Goal: Transaction & Acquisition: Purchase product/service

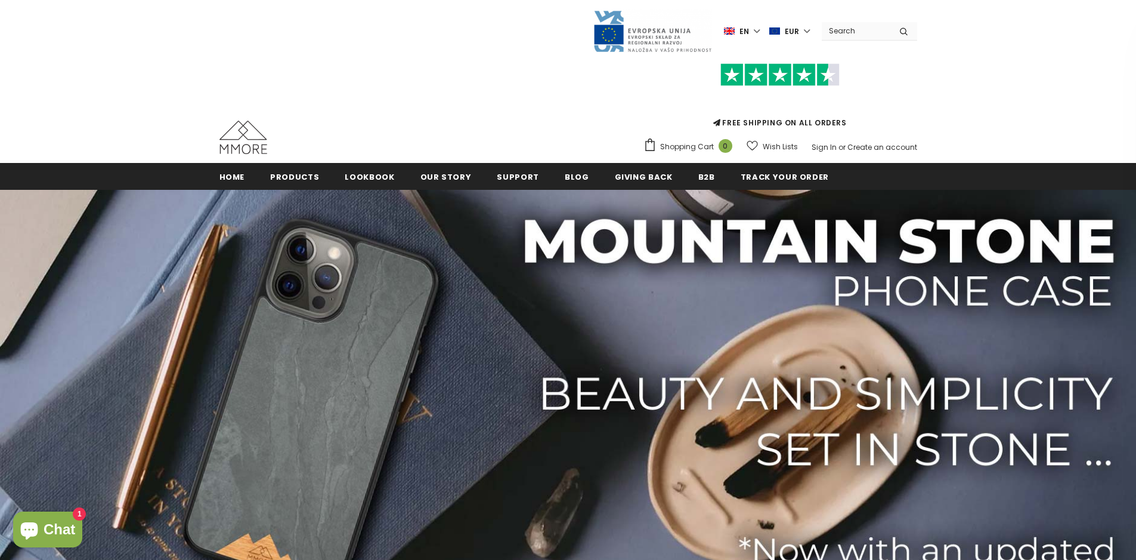
click at [421, 77] on div "FREE SHIPPING ON ALL ORDERS Shopping Cart 0 Close Your bag 0 items Your cart is…" at bounding box center [569, 105] width 698 height 104
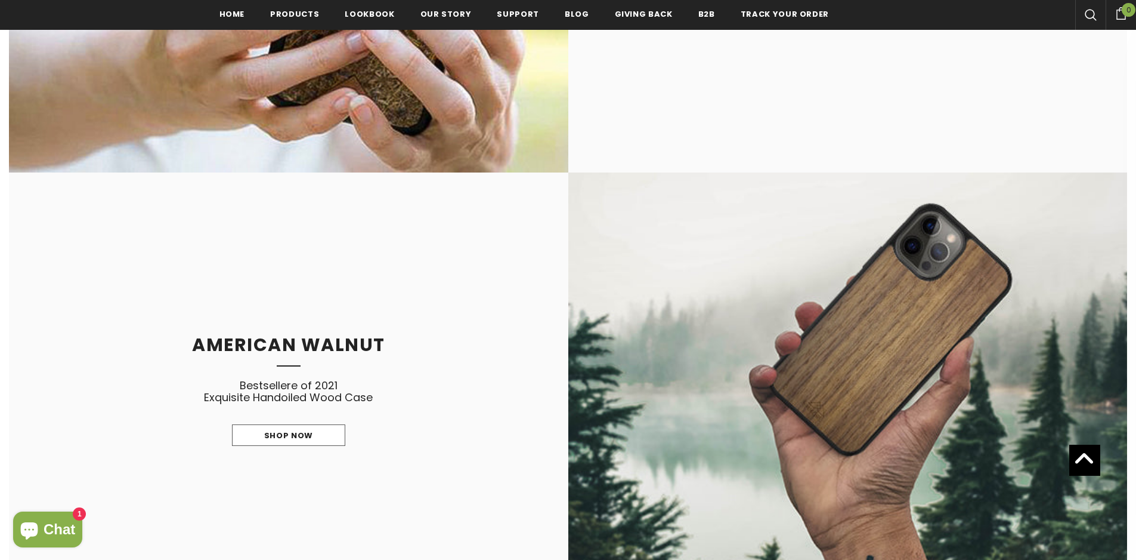
scroll to position [1849, 0]
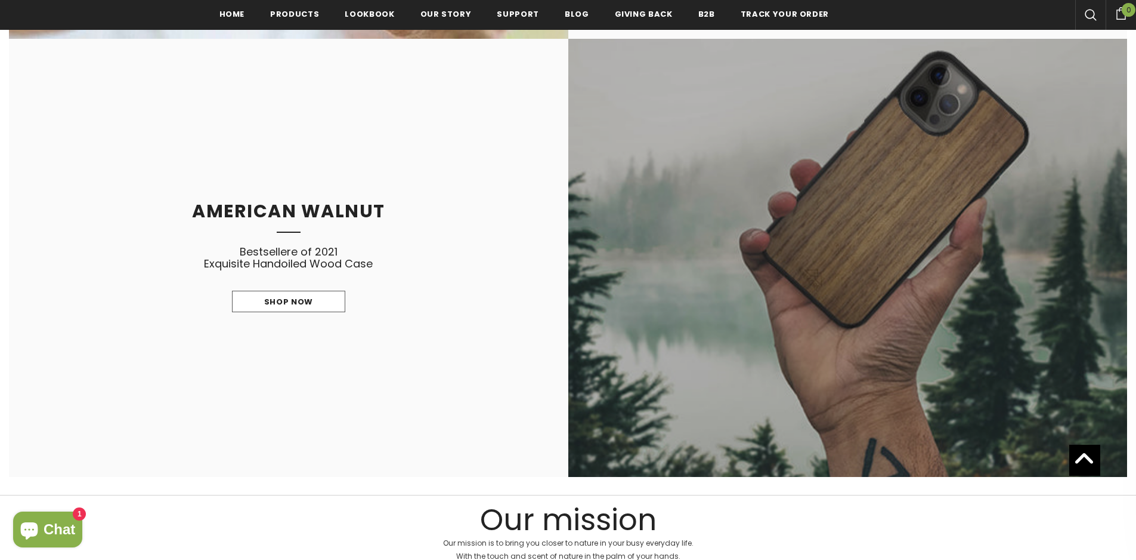
click at [763, 279] on link at bounding box center [848, 258] width 560 height 438
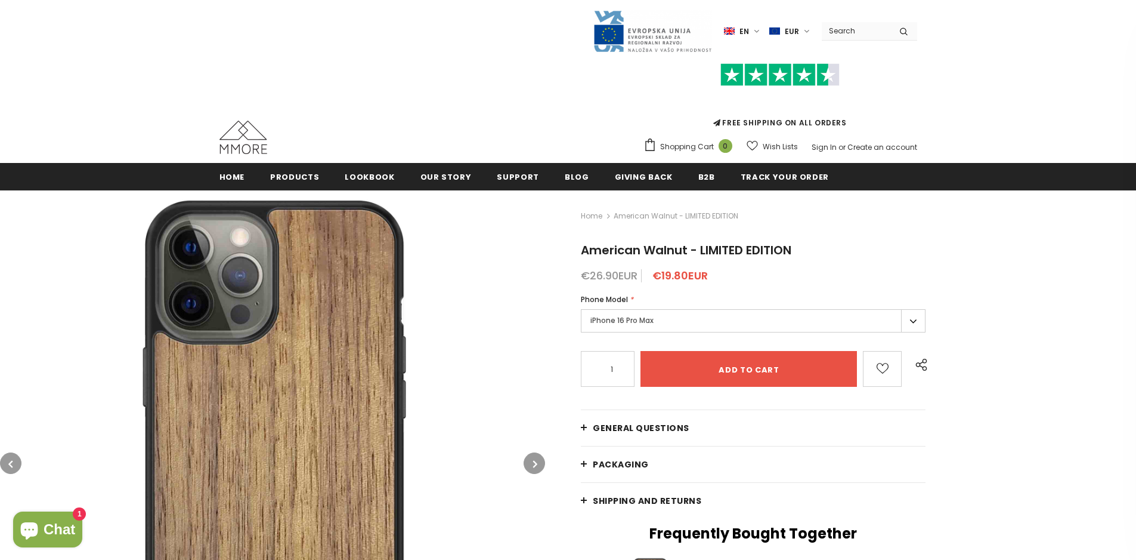
click at [682, 324] on label "iPhone 16 Pro Max" at bounding box center [753, 320] width 345 height 23
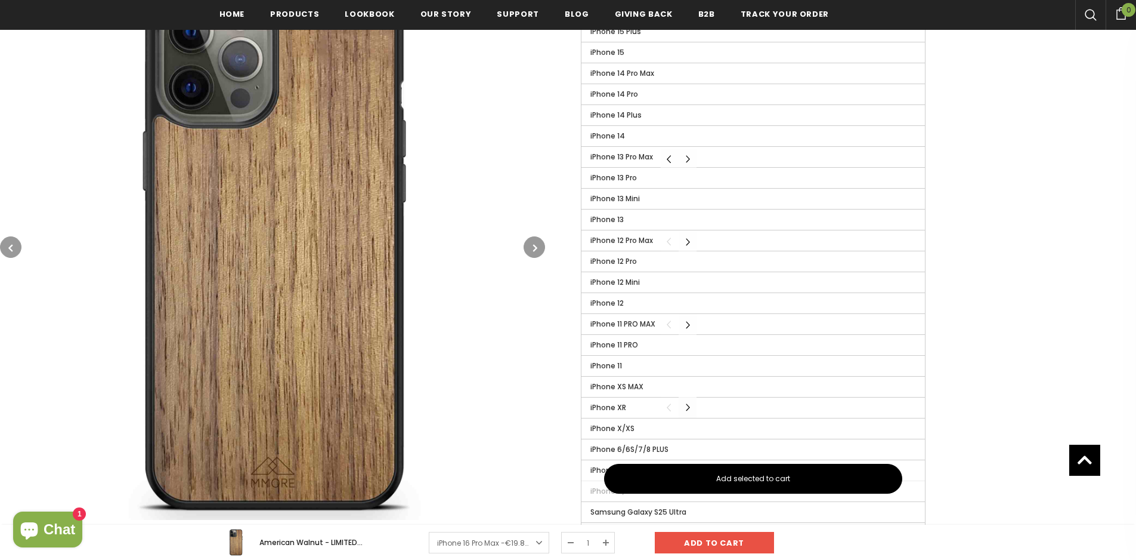
scroll to position [477, 0]
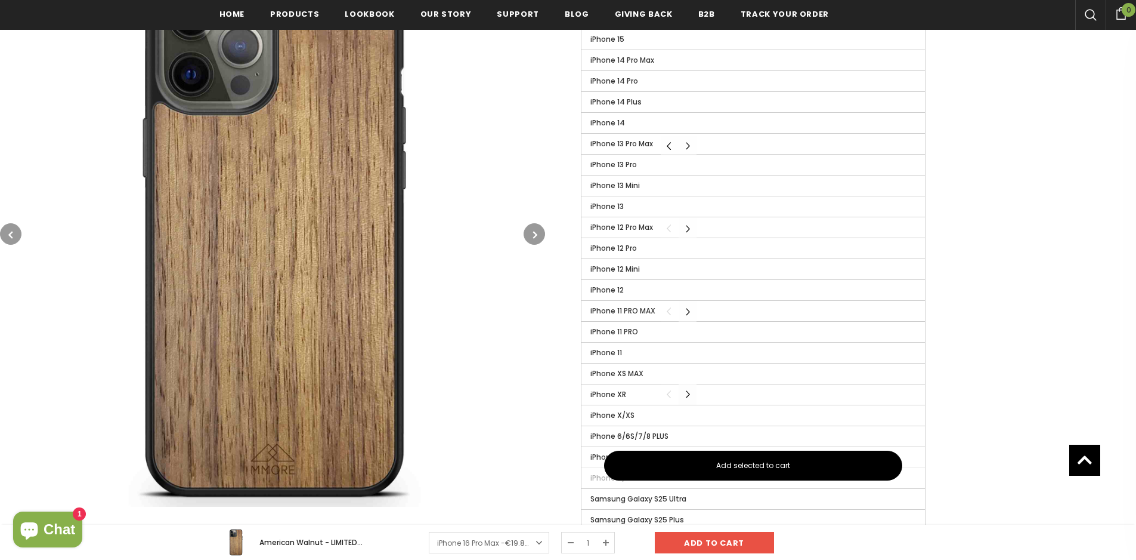
click at [685, 394] on button "Carousel Navigation" at bounding box center [688, 394] width 18 height 21
click at [686, 394] on button "Carousel Navigation" at bounding box center [688, 394] width 18 height 21
click at [672, 395] on button "Carousel Navigation" at bounding box center [670, 394] width 18 height 21
click at [670, 395] on button "Carousel Navigation" at bounding box center [670, 394] width 18 height 21
click at [685, 393] on button "Carousel Navigation" at bounding box center [688, 394] width 18 height 21
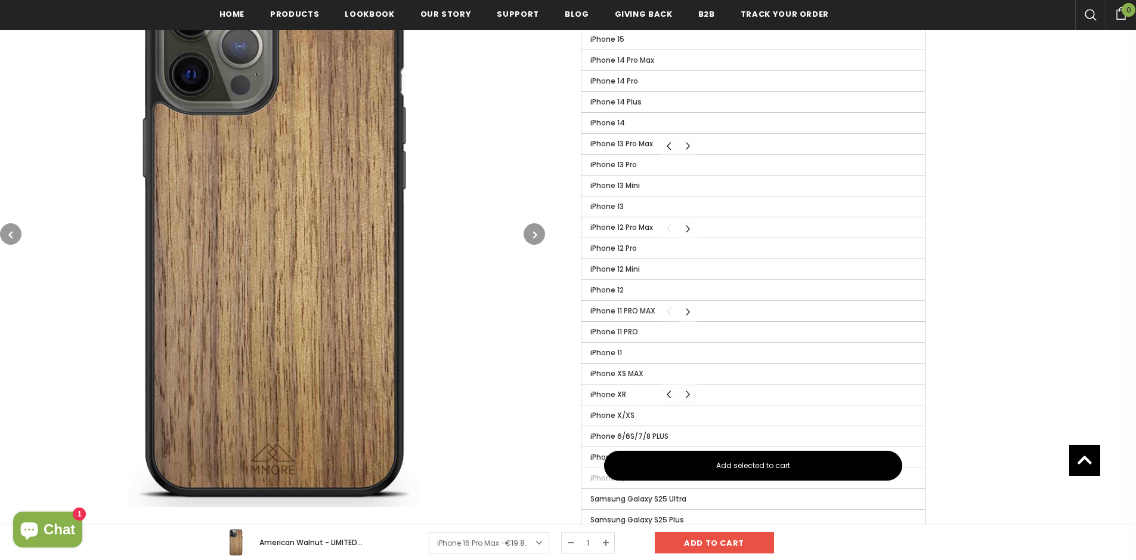
click at [686, 393] on button "Carousel Navigation" at bounding box center [688, 394] width 18 height 21
click at [674, 395] on button "Carousel Navigation" at bounding box center [670, 394] width 18 height 21
click at [522, 364] on img at bounding box center [272, 233] width 545 height 545
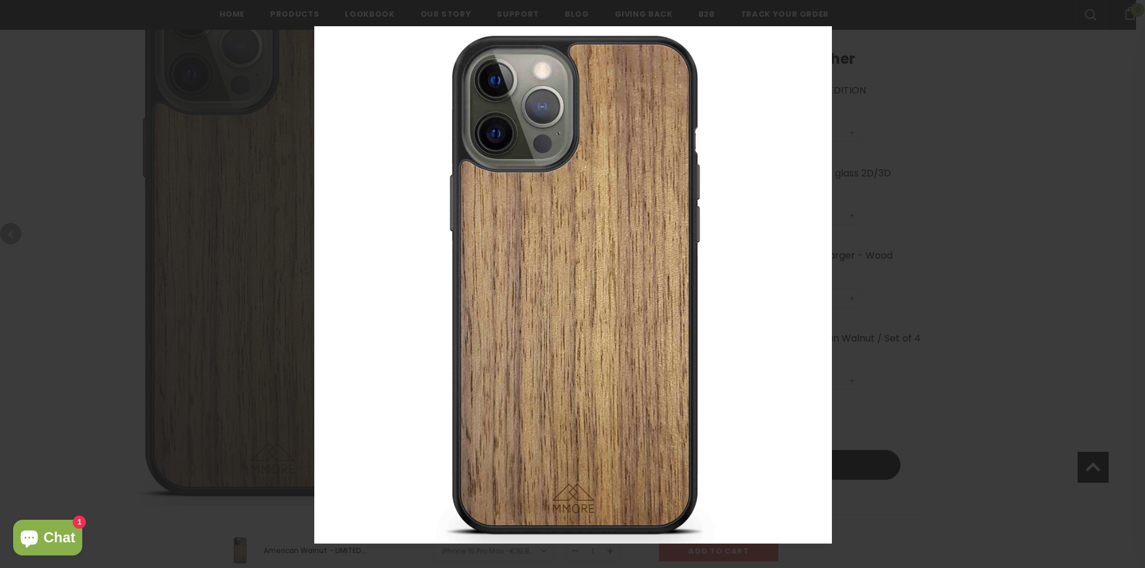
click at [959, 261] on div at bounding box center [572, 284] width 1145 height 568
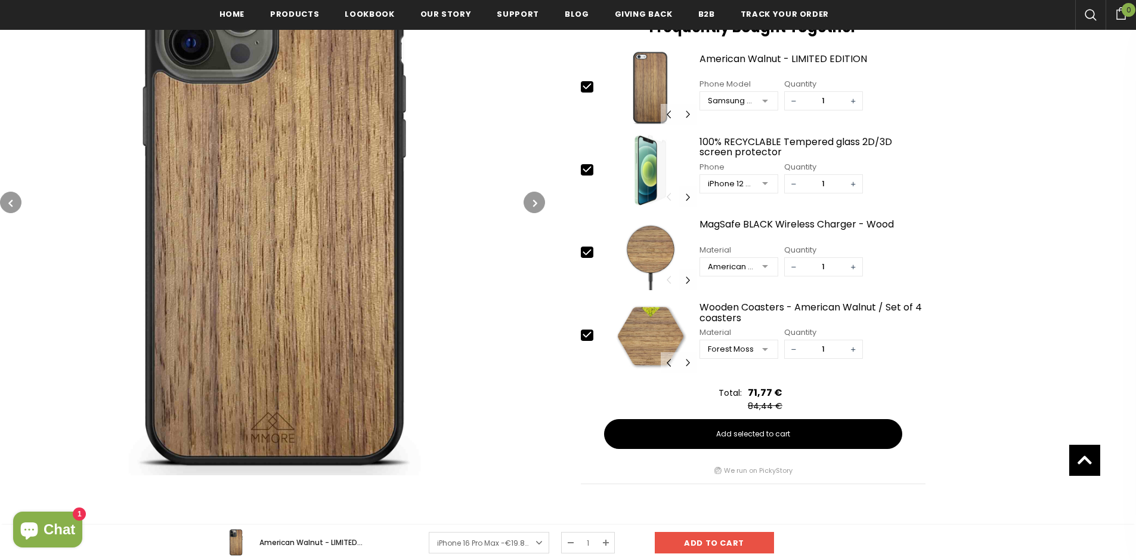
scroll to position [537, 0]
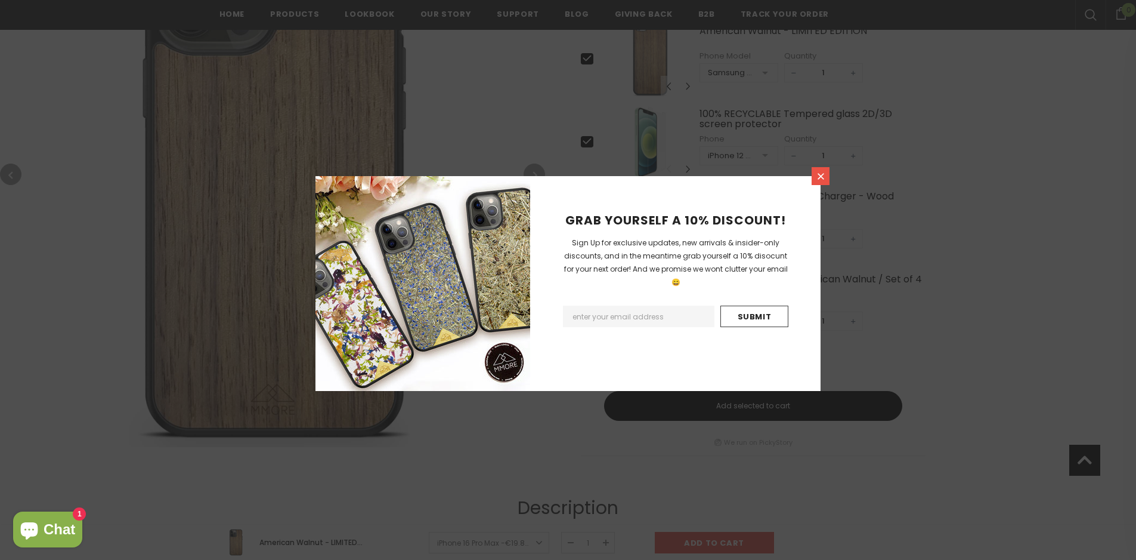
click at [818, 181] on icon at bounding box center [821, 176] width 10 height 10
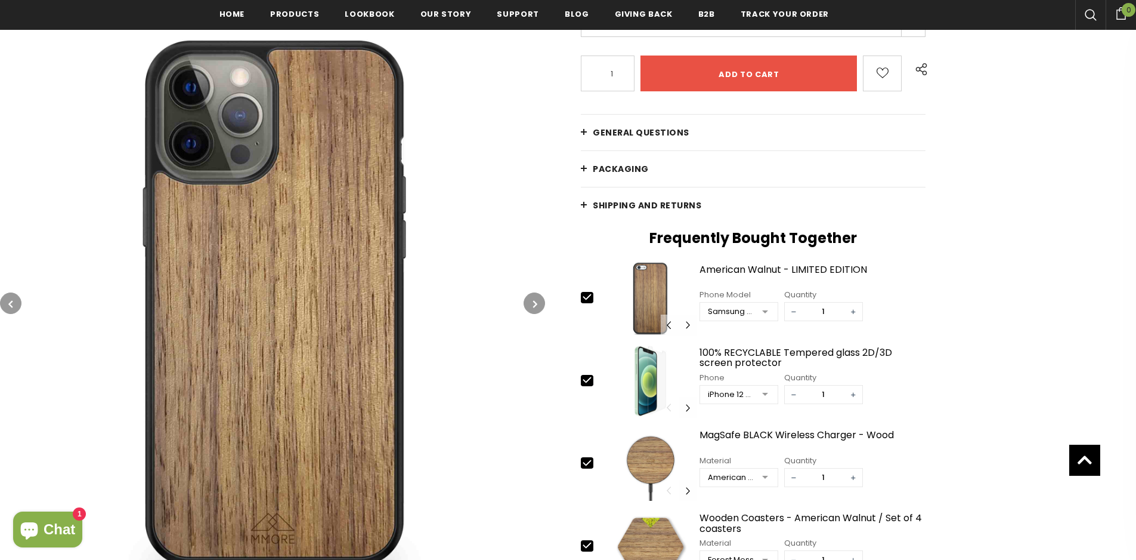
scroll to position [119, 0]
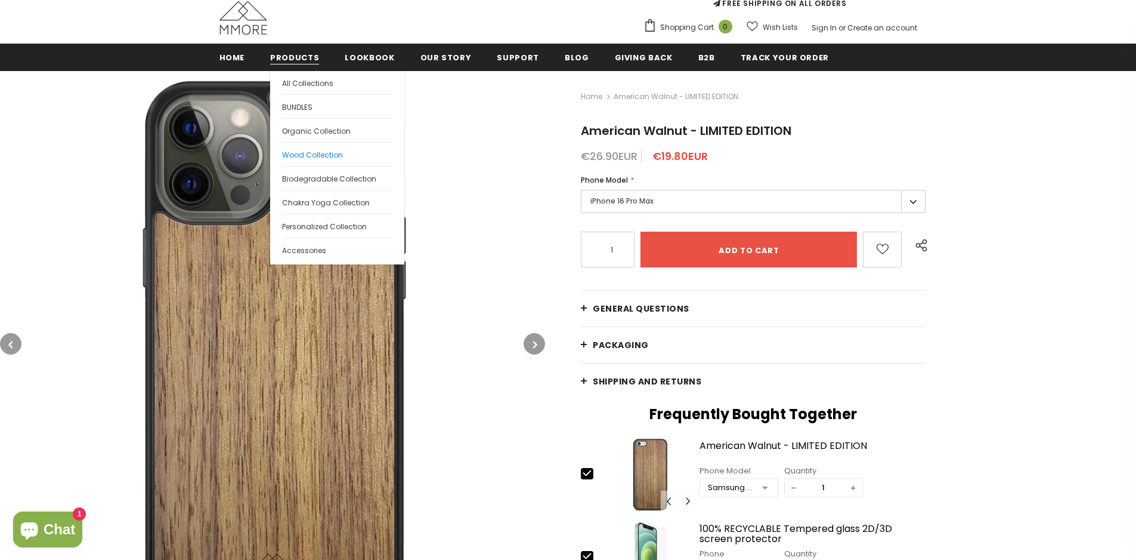
click at [322, 150] on span "Wood Collection" at bounding box center [312, 155] width 61 height 10
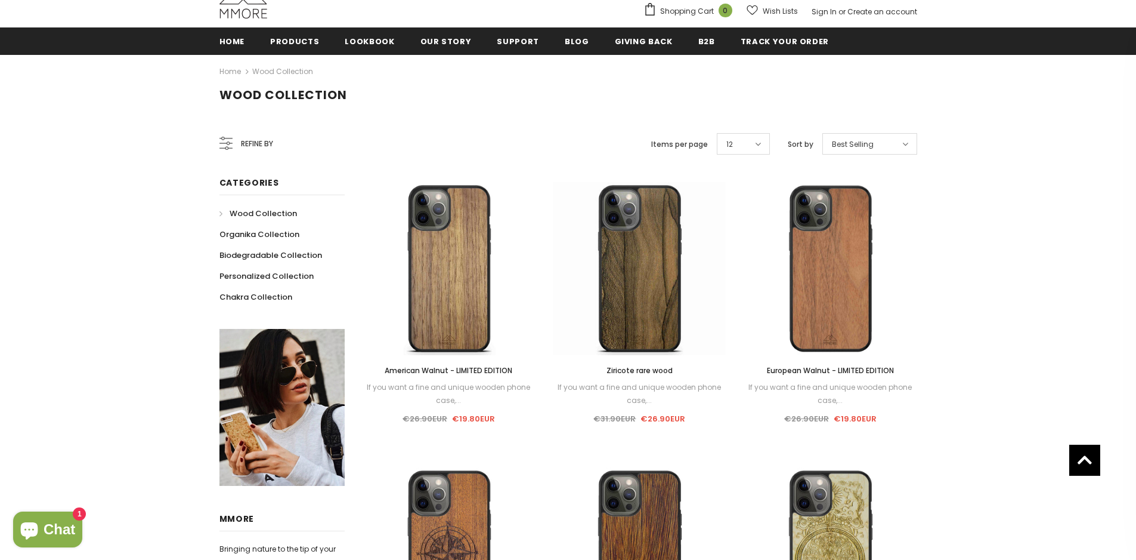
scroll to position [119, 0]
